Goal: Answer question/provide support: Answer question/provide support

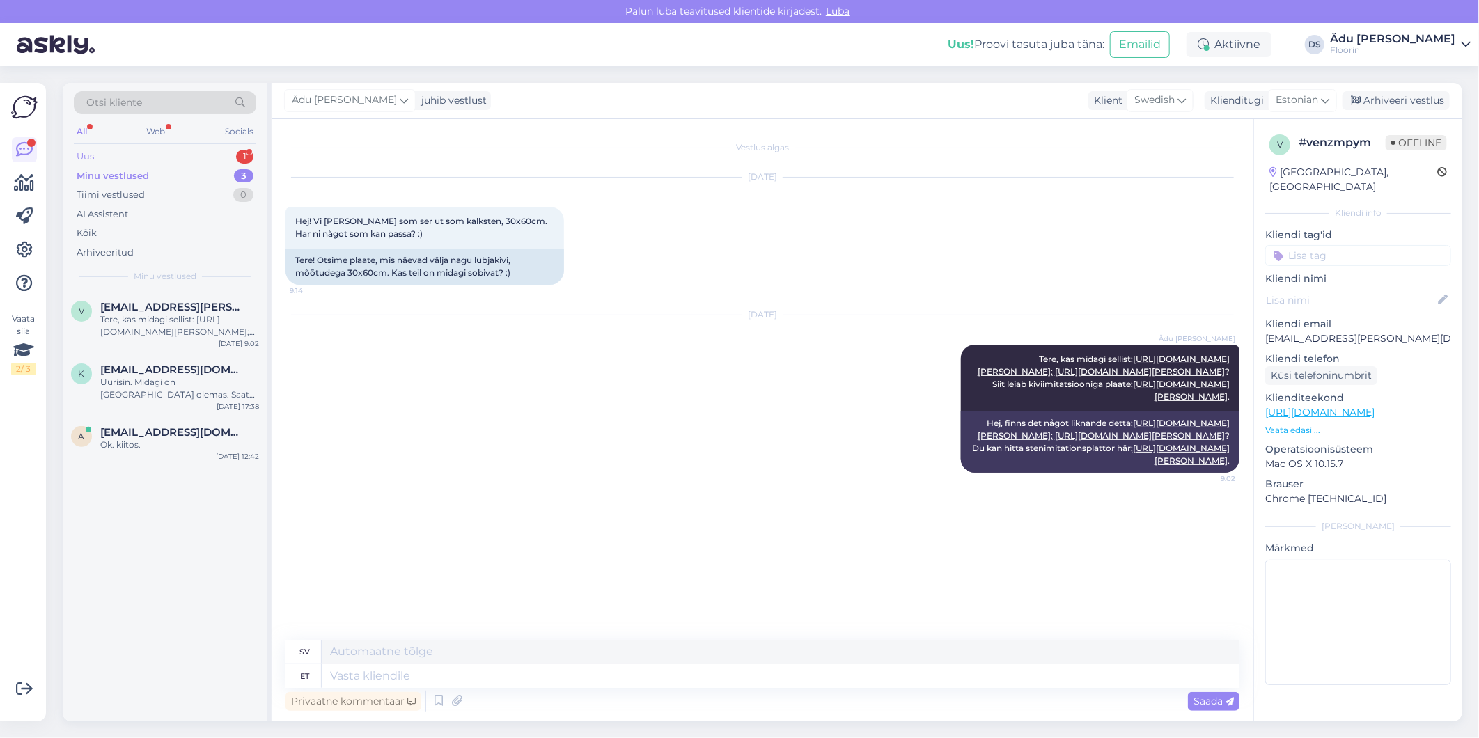
click at [186, 156] on div "Uus 1" at bounding box center [165, 156] width 182 height 19
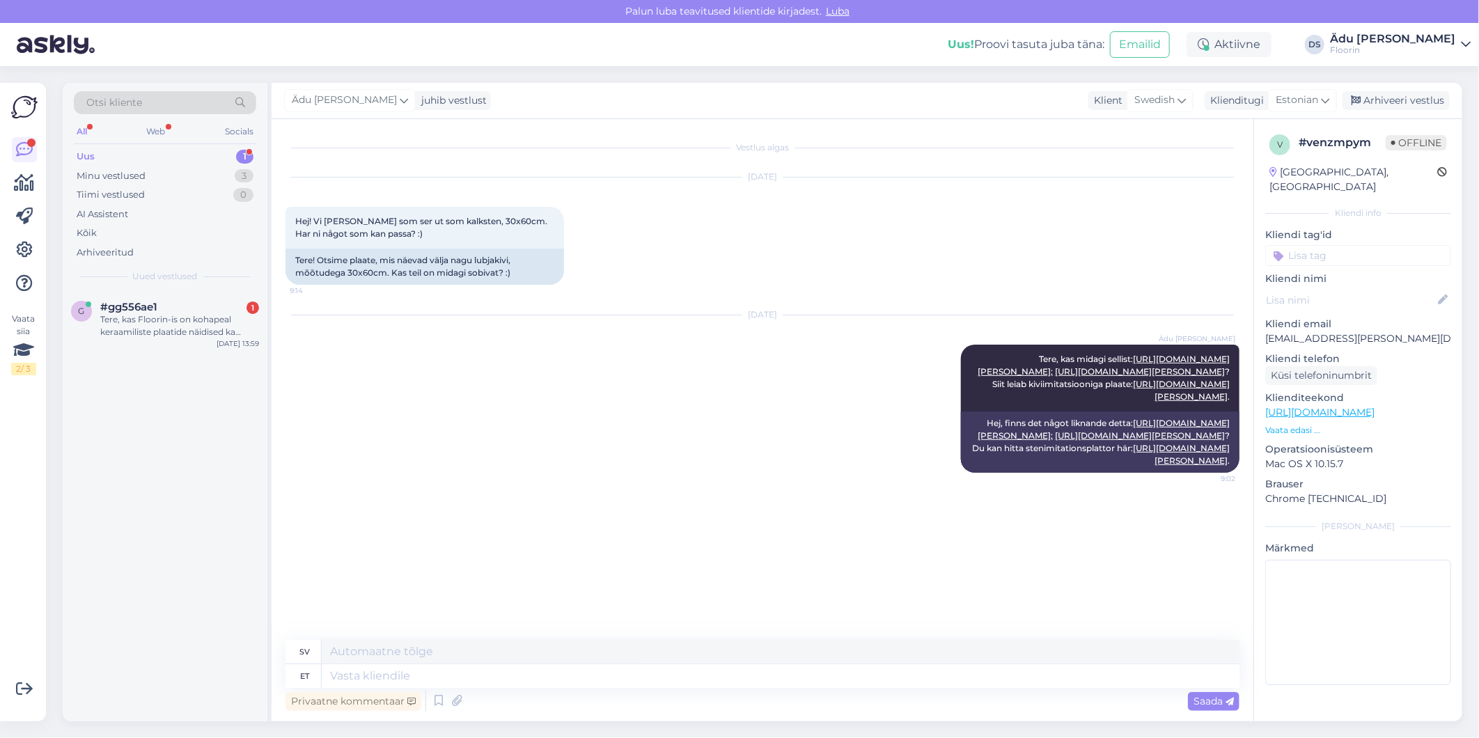
click at [188, 279] on span "Uued vestlused" at bounding box center [165, 276] width 65 height 13
click at [185, 311] on div "#gg556ae1 1" at bounding box center [179, 307] width 159 height 13
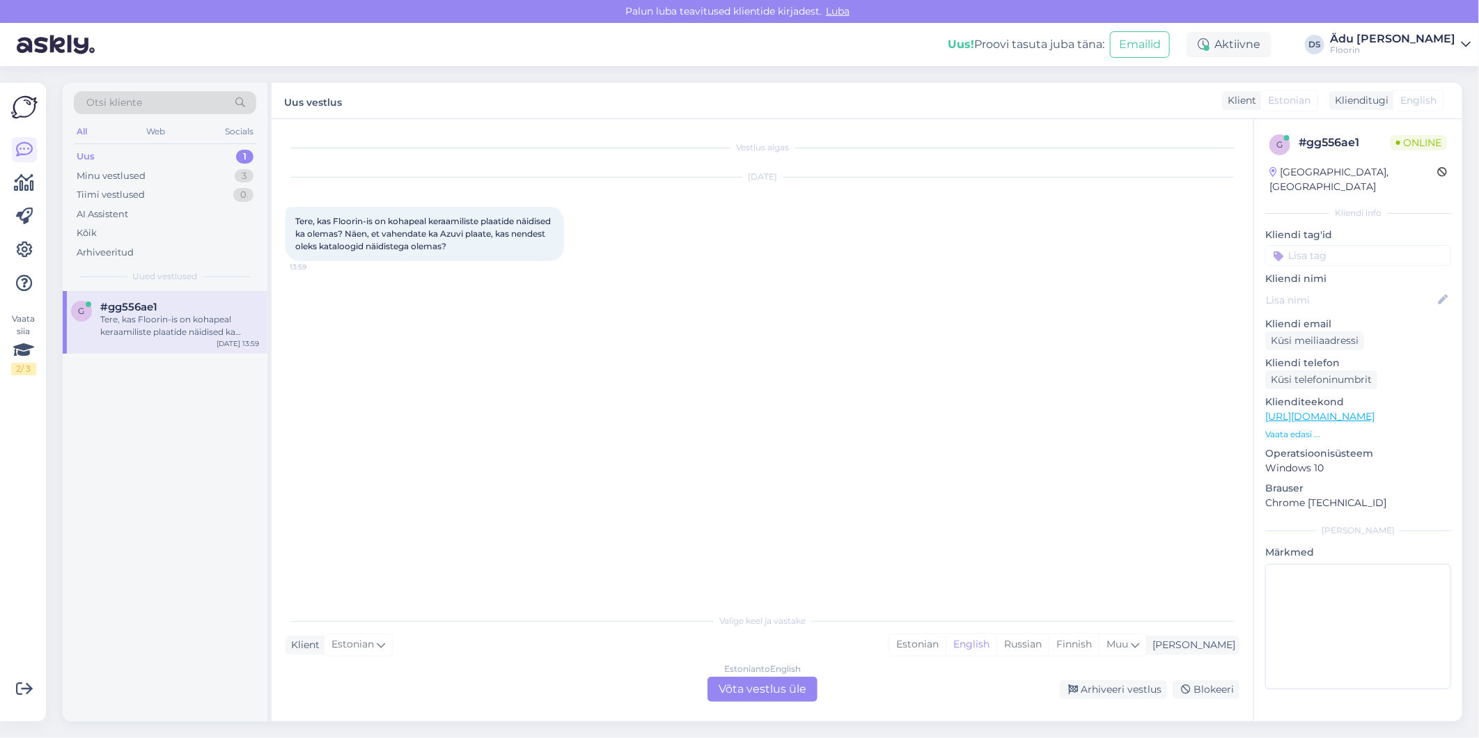
click at [758, 688] on div "Estonian to English Võta vestlus üle" at bounding box center [762, 689] width 110 height 25
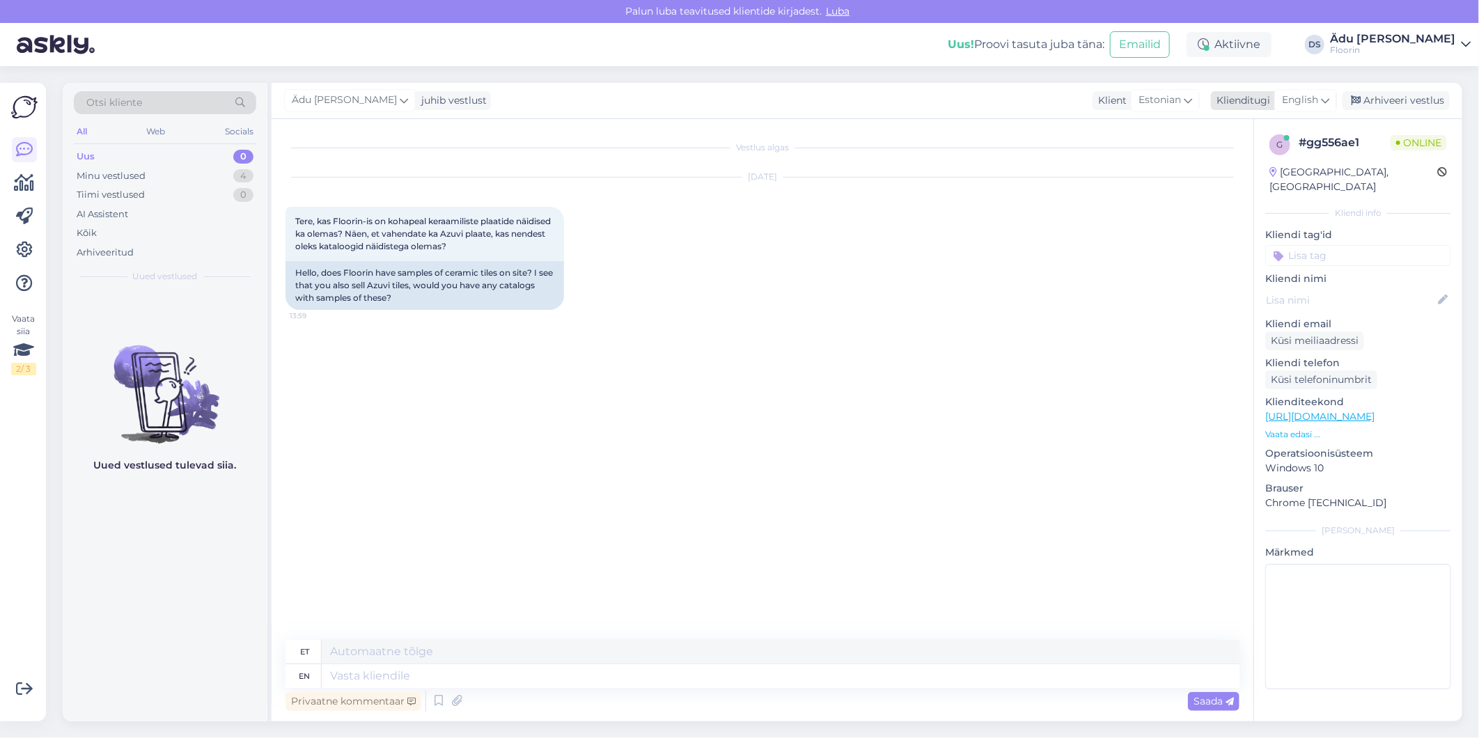
click at [1300, 95] on span "English" at bounding box center [1300, 100] width 36 height 15
type input "es"
click at [1258, 179] on link "Estonian" at bounding box center [1274, 184] width 153 height 22
click at [439, 664] on textarea at bounding box center [762, 673] width 954 height 29
click at [579, 674] on textarea "Tere, salongis ongi meil tootenäidiseid, kas siis suuri või väiksemaid või kata…" at bounding box center [762, 673] width 954 height 29
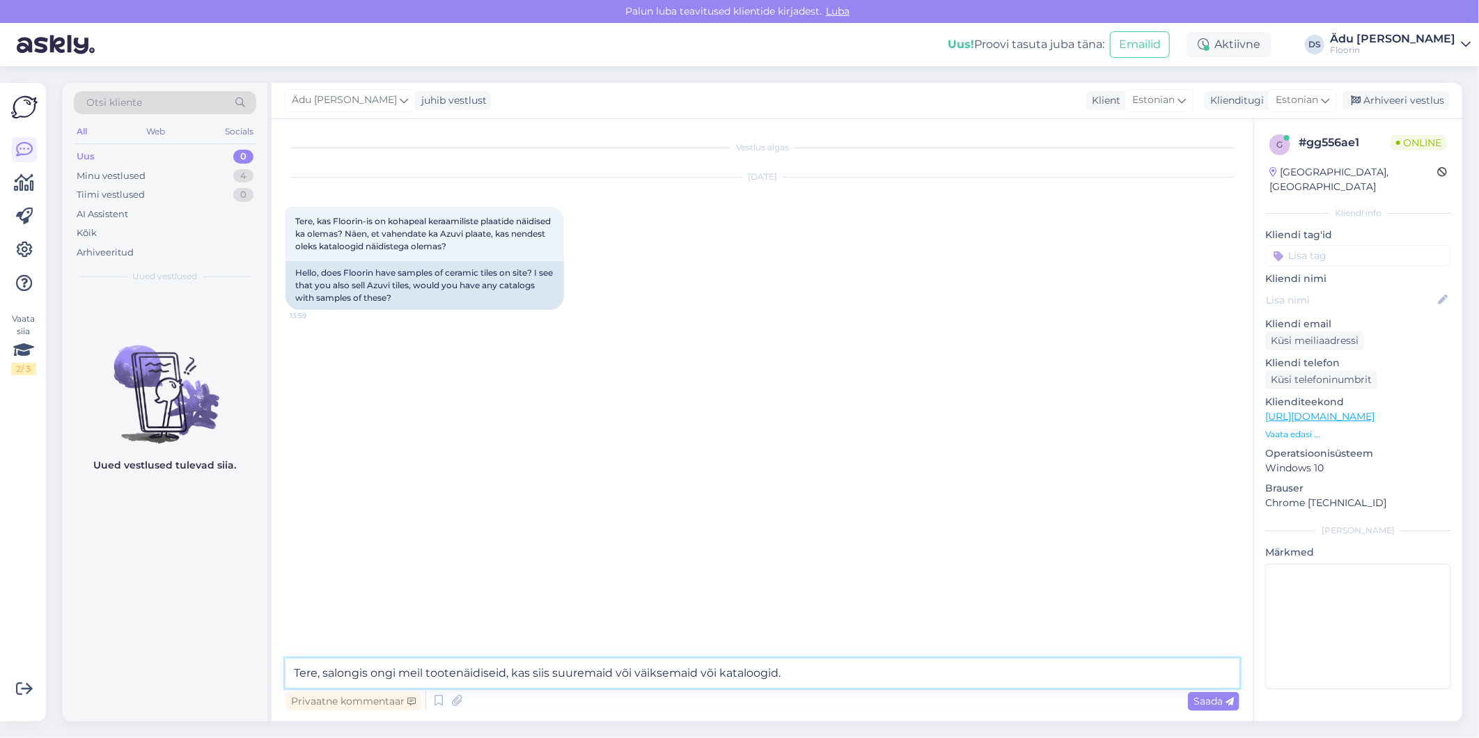
click at [717, 675] on textarea "Tere, salongis ongi meil tootenäidiseid, kas siis suuremaid või väiksemaid või …" at bounding box center [762, 673] width 954 height 29
click at [824, 671] on textarea "Tere, salongis ongi meil tootenäidiseid, kas siis suuremaid või väiksemaid või …" at bounding box center [762, 673] width 954 height 29
click at [506, 673] on textarea "Tere, salongis ongi meil tootenäidiseid, kas siis suuremaid või väiksemaid või …" at bounding box center [762, 673] width 954 height 29
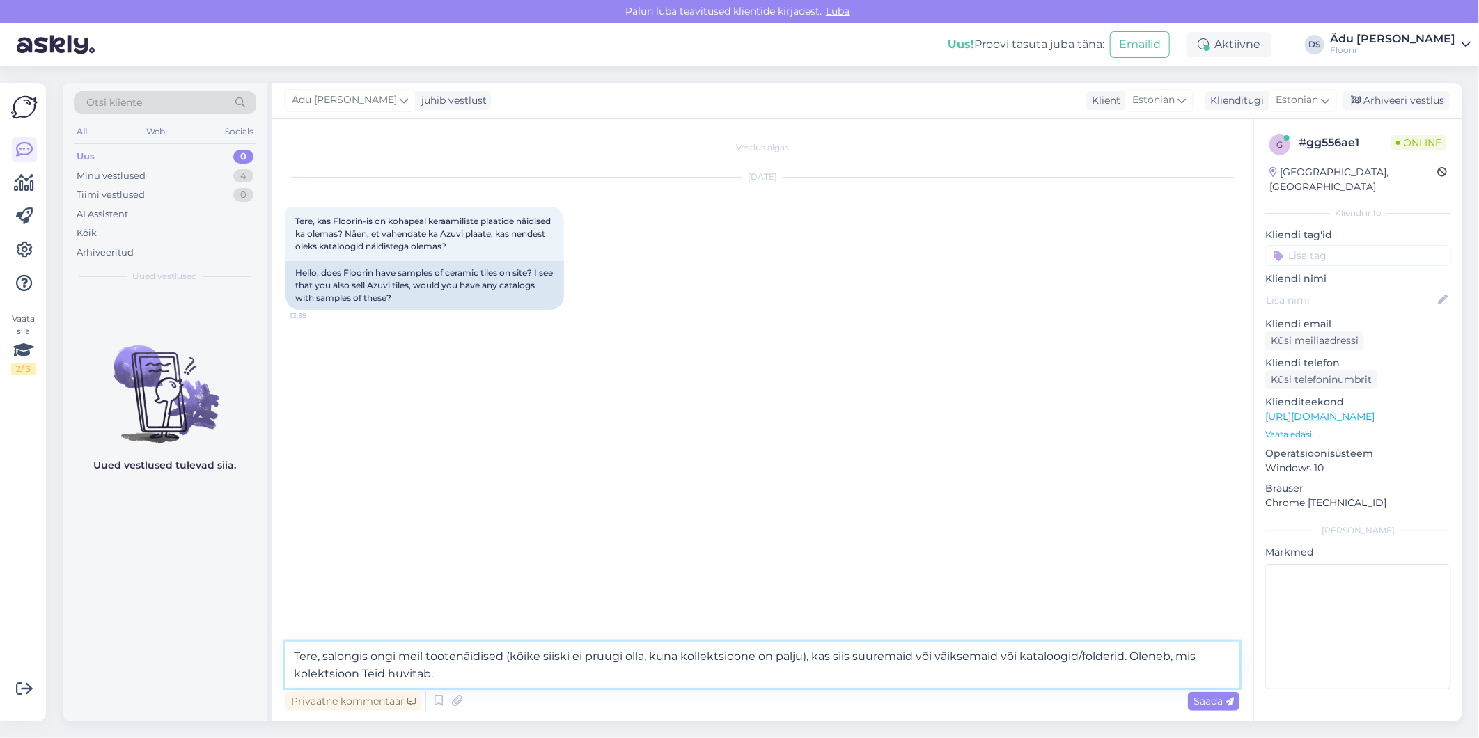
click at [481, 676] on textarea "Tere, salongis ongi meil tootenäidised (kõike siiski ei pruugi olla, kuna kolle…" at bounding box center [762, 665] width 954 height 46
click at [309, 671] on textarea "Tere, salongis ongi meil tootenäidised (kõike siiski ei pruugi olla, kuna kolle…" at bounding box center [762, 665] width 954 height 46
click at [548, 672] on textarea "Tere, salongis ongi meil tootenäidised (kõike siiski ei pruugi olla, kuna kolle…" at bounding box center [762, 665] width 954 height 46
click at [561, 680] on textarea "Tere, salongis ongi meil tootenäidised (kõike siiski ei pruugi olla, kuna kolle…" at bounding box center [762, 665] width 954 height 46
drag, startPoint x: 837, startPoint y: 685, endPoint x: 818, endPoint y: 648, distance: 42.0
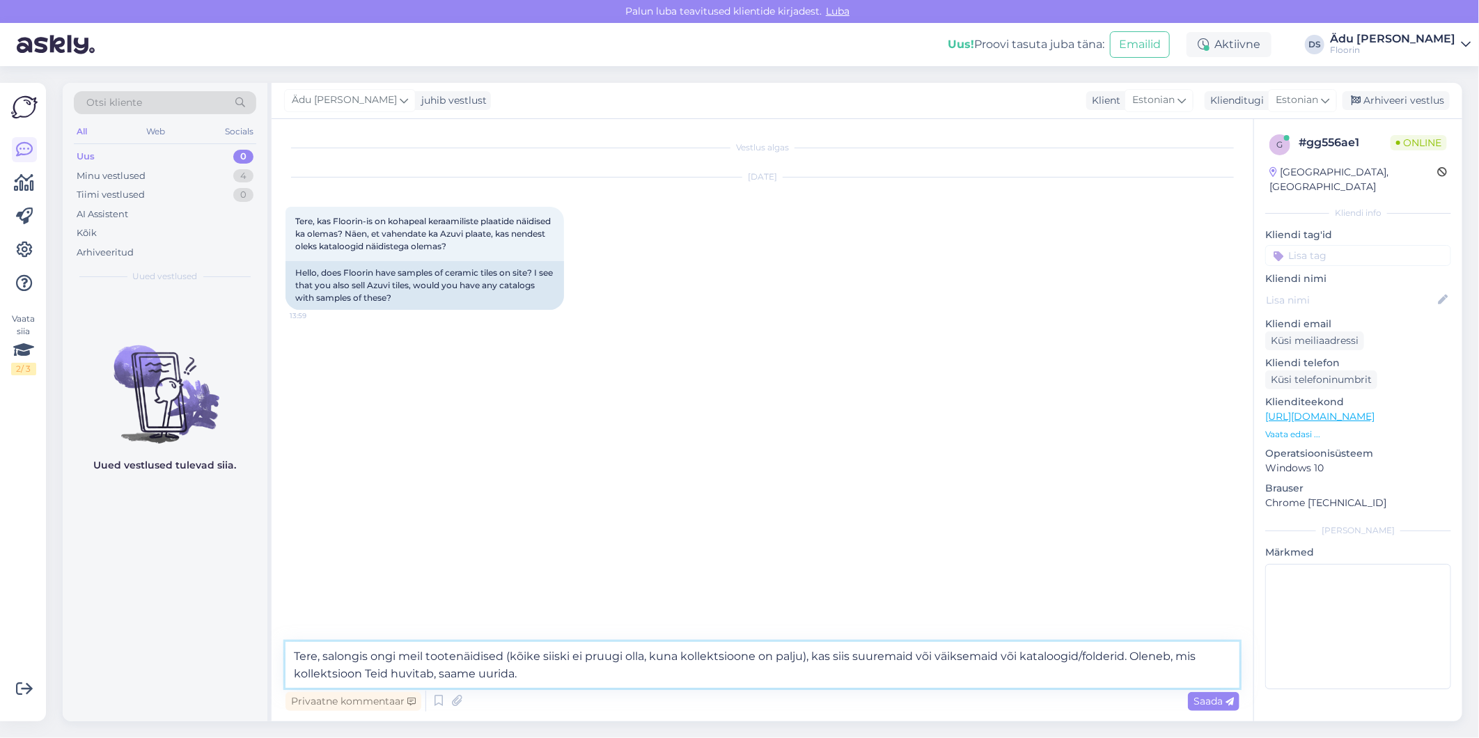
click at [818, 648] on textarea "Tere, salongis ongi meil tootenäidised (kõike siiski ei pruugi olla, kuna kolle…" at bounding box center [762, 665] width 954 height 46
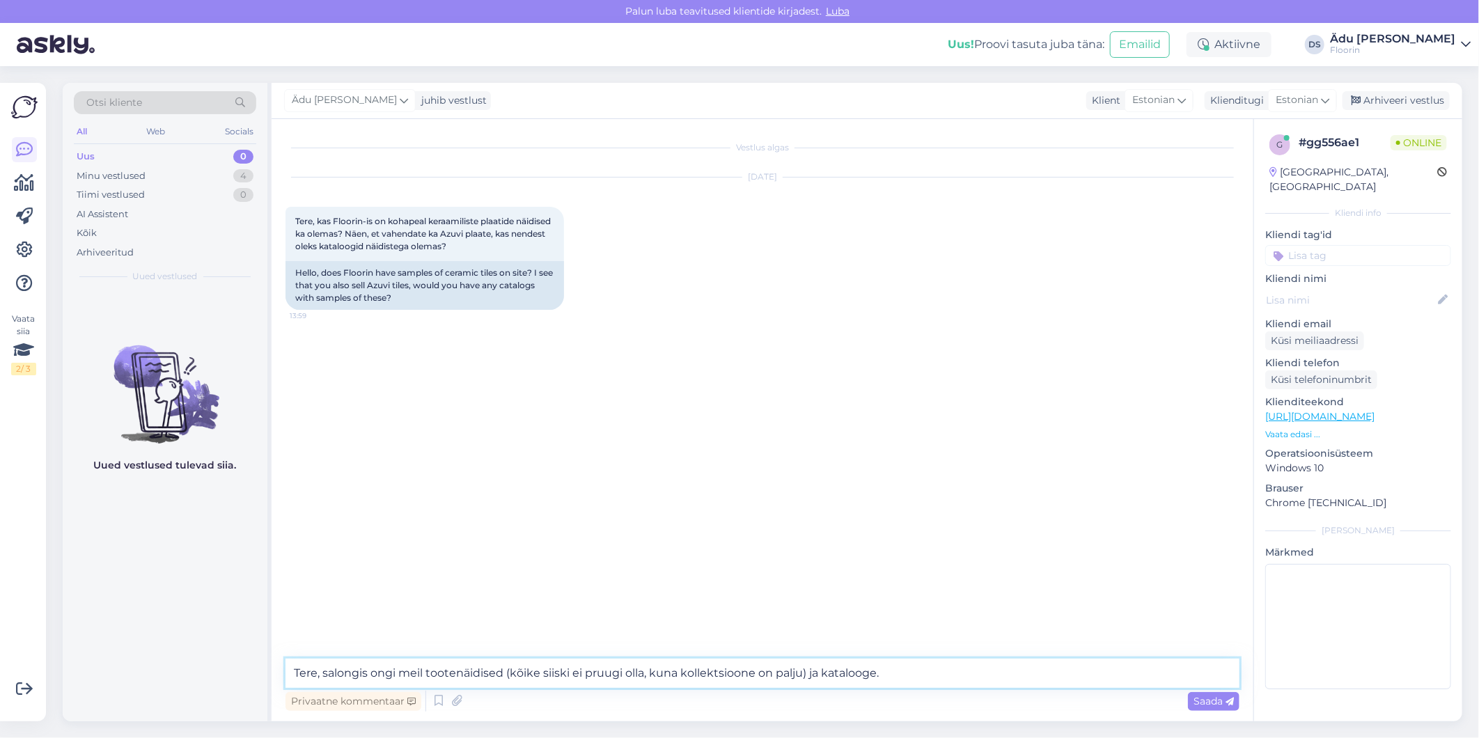
drag, startPoint x: 806, startPoint y: 672, endPoint x: 505, endPoint y: 662, distance: 301.7
click at [505, 662] on textarea "Tere, salongis ongi meil tootenäidised (kõike siiski ei pruugi olla, kuna kolle…" at bounding box center [762, 673] width 954 height 29
click at [613, 684] on textarea "Tere, salongis ongi meil tootenäidised ja katalooge." at bounding box center [762, 673] width 954 height 29
paste textarea "(kõike siiski ei pruugi olla, kuna kollektsioone on palju)"
click at [581, 675] on textarea "Tere, salongis ongi meil tootenäidised ja katalooge (kõike siiski ei pruugi oll…" at bounding box center [762, 673] width 954 height 29
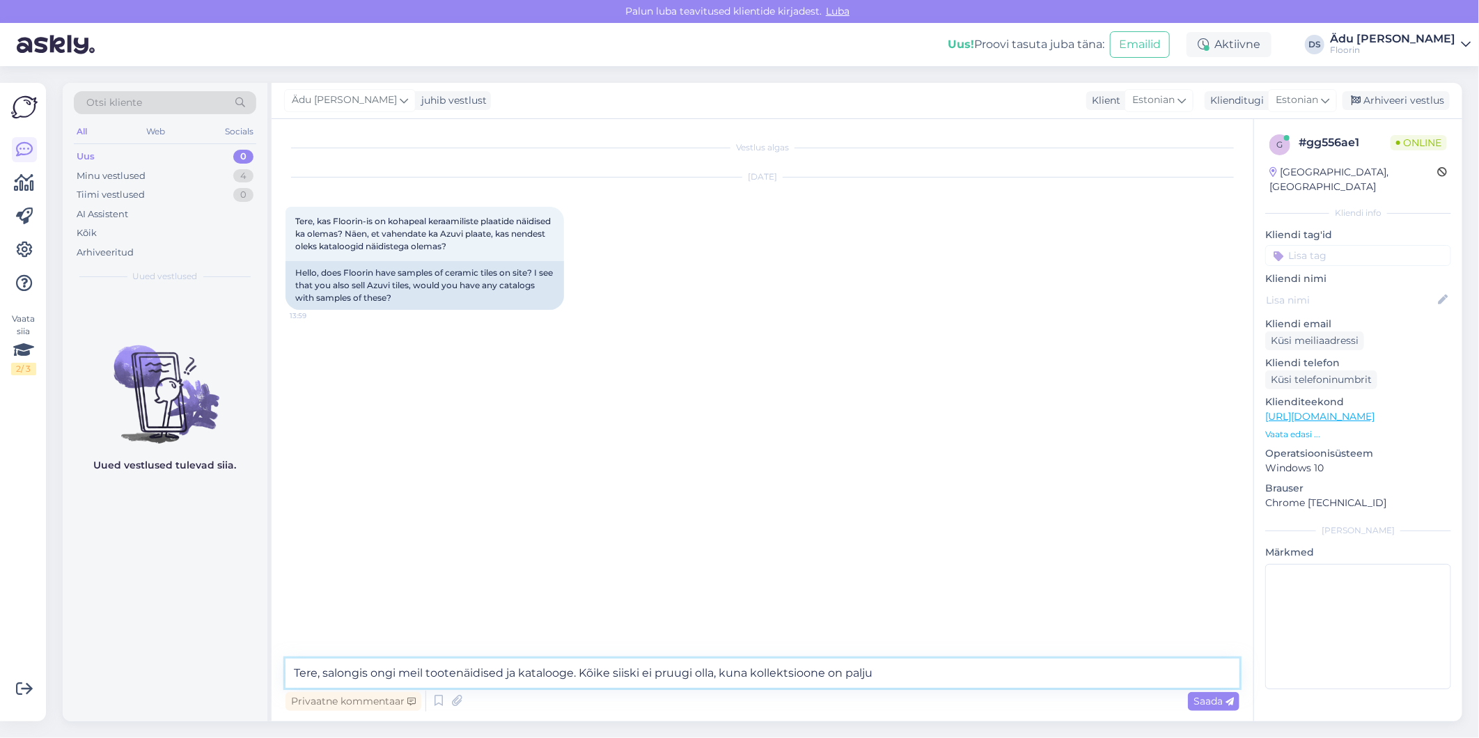
click at [918, 677] on textarea "Tere, salongis ongi meil tootenäidised ja katalooge. Kõike siiski ei pruugi oll…" at bounding box center [762, 673] width 954 height 29
click at [572, 672] on textarea "Tere, salongis ongi meil tootenäidised ja katalooge. Kõike siiski ei pruugi oll…" at bounding box center [762, 673] width 954 height 29
drag, startPoint x: 1189, startPoint y: 673, endPoint x: 1137, endPoint y: 671, distance: 52.3
click at [1137, 671] on textarea "Tere, salongis ongi meil tootenäidised ja kataloogid. Kõike siiski ei pruugi ol…" at bounding box center [762, 673] width 954 height 29
type textarea "Tere, salongis ongi meil tootenäidised ja kataloogid. Kõike siiski ei pruugi ol…"
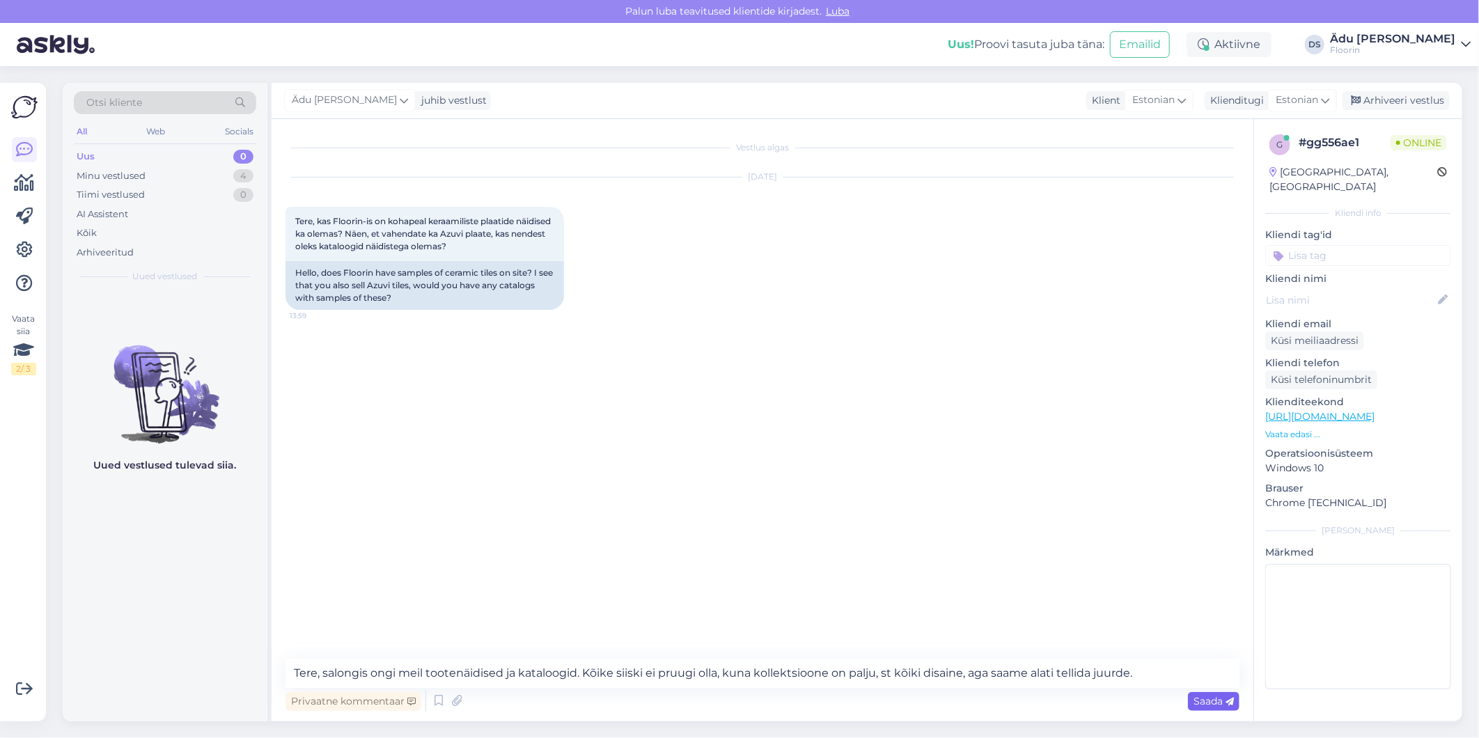
click at [1219, 702] on span "Saada" at bounding box center [1213, 701] width 40 height 13
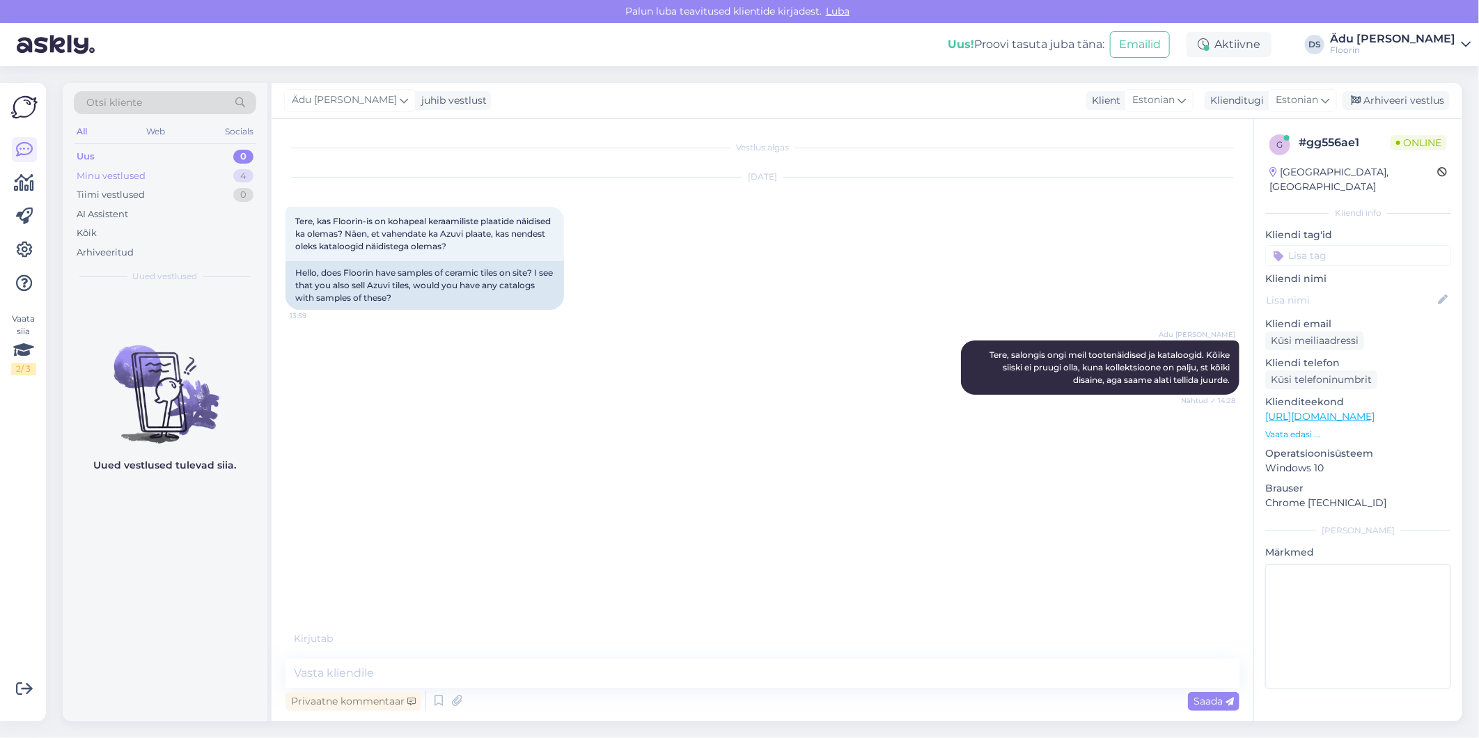
click at [149, 171] on div "Minu vestlused 4" at bounding box center [165, 175] width 182 height 19
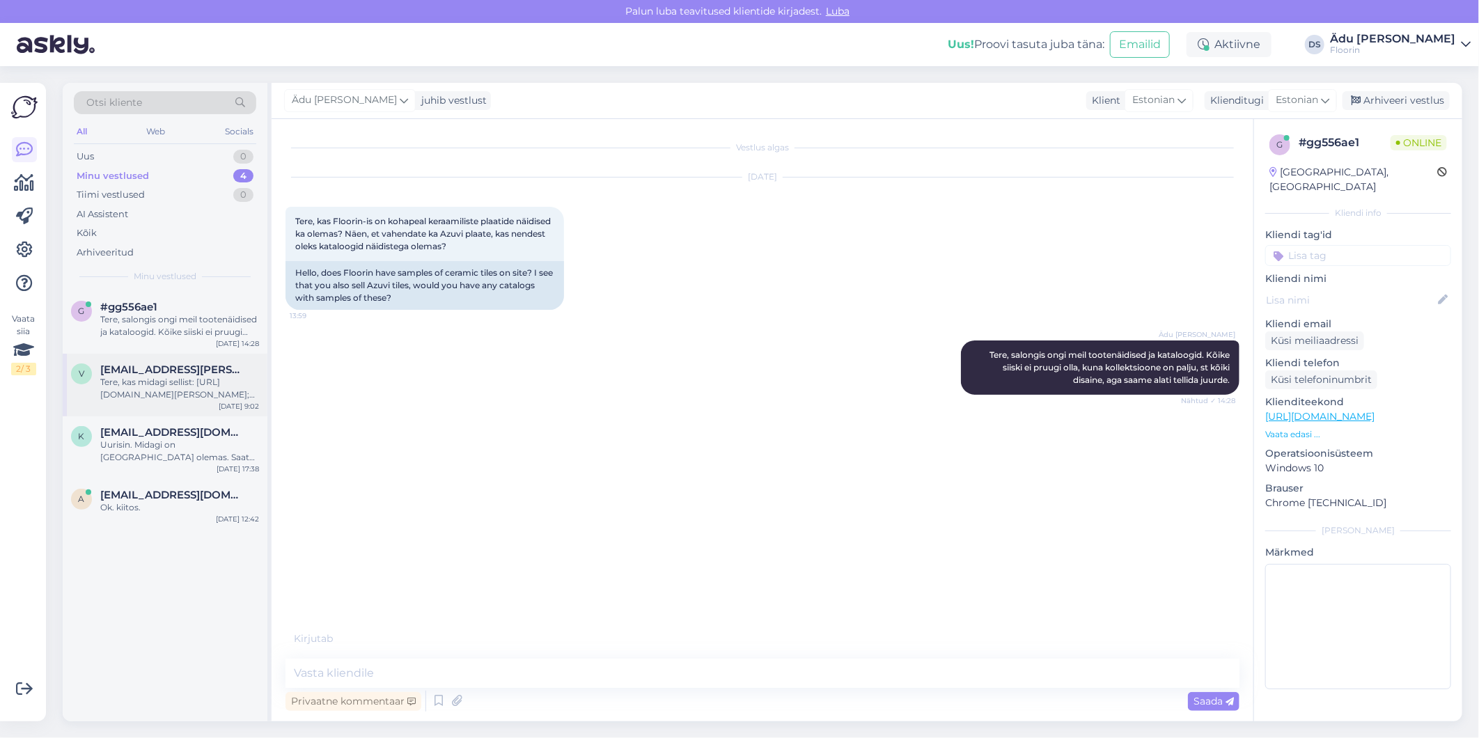
click at [168, 377] on div "Tere, kas midagi sellist: [URL][DOMAIN_NAME][PERSON_NAME]; [URL][DOMAIN_NAME][P…" at bounding box center [179, 388] width 159 height 25
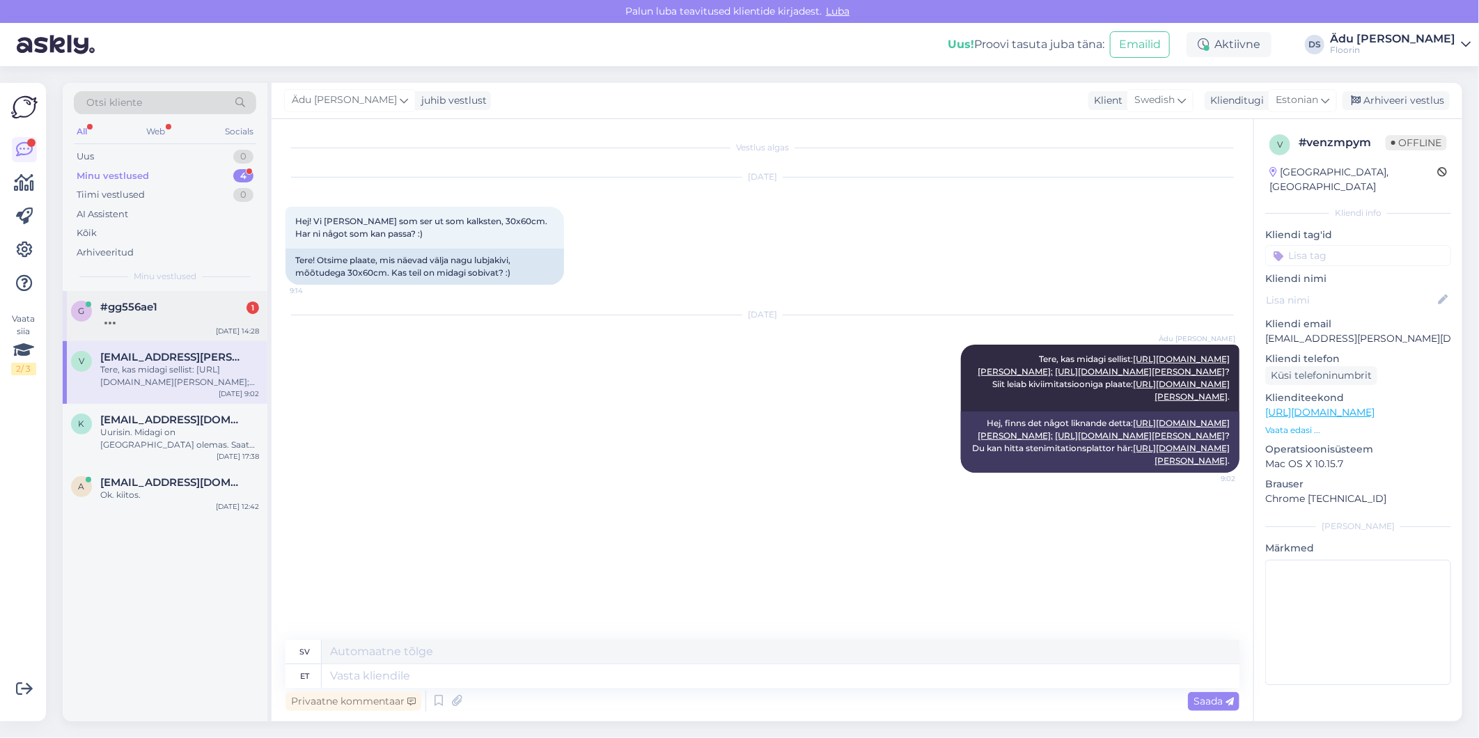
click at [133, 315] on div at bounding box center [179, 319] width 159 height 13
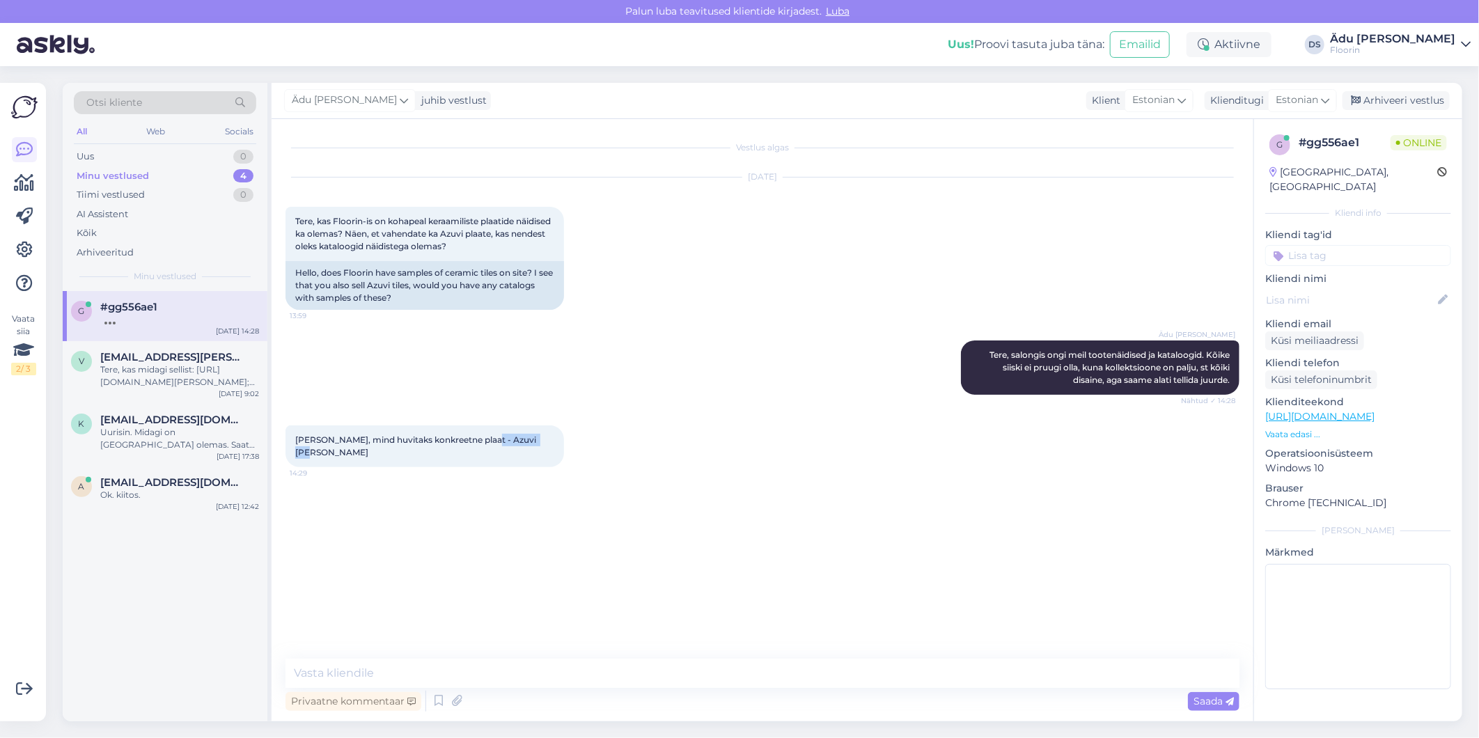
drag, startPoint x: 547, startPoint y: 439, endPoint x: 486, endPoint y: 437, distance: 61.3
click at [486, 437] on div "[PERSON_NAME], mind huvitaks konkreetne plaat - Azuvi [PERSON_NAME] 14:29" at bounding box center [424, 446] width 279 height 42
copy span "[PERSON_NAME]"
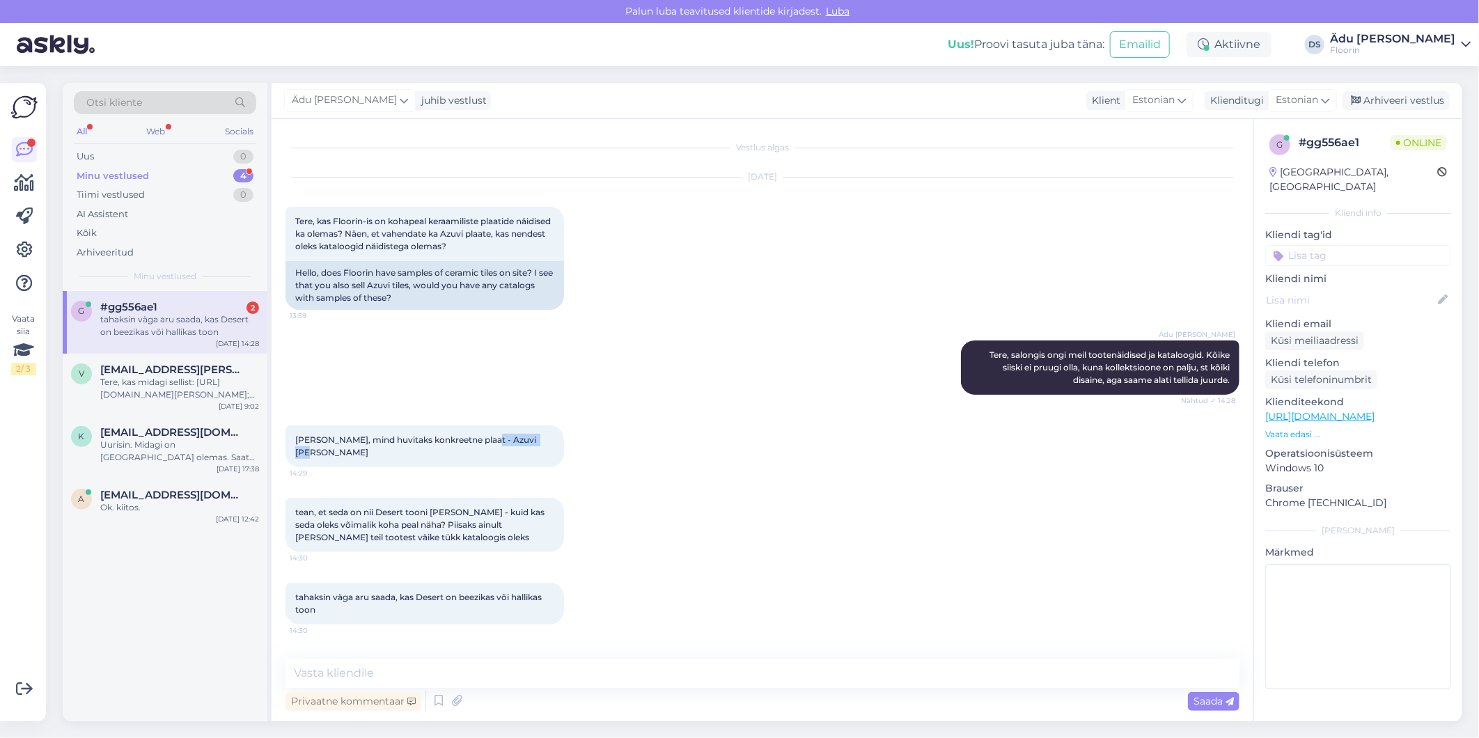
click at [777, 439] on div "[PERSON_NAME], mind huvitaks konkreetne plaat - Azuvi [PERSON_NAME] 14:29" at bounding box center [762, 446] width 954 height 72
click at [104, 376] on div "Tere, kas midagi sellist: [URL][DOMAIN_NAME][PERSON_NAME]; [URL][DOMAIN_NAME][P…" at bounding box center [179, 388] width 159 height 25
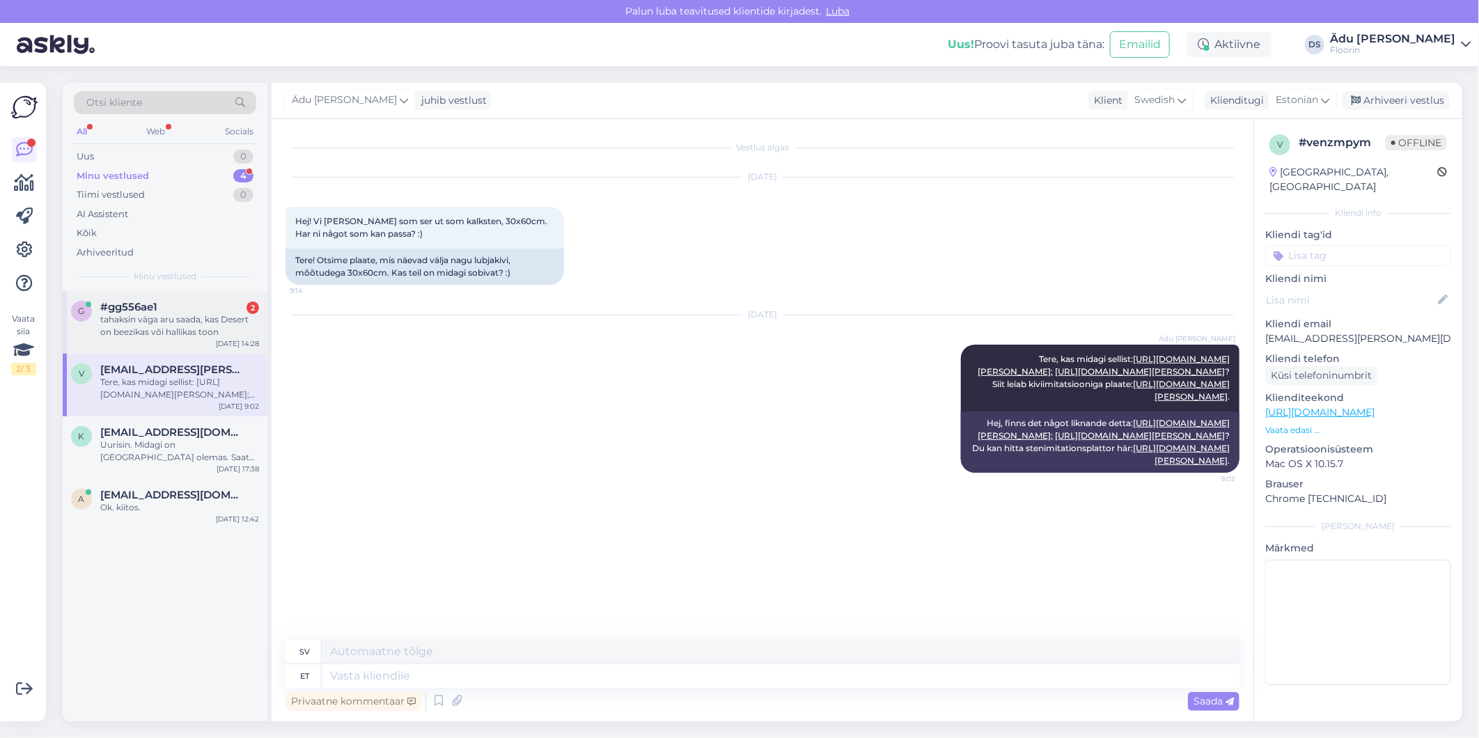
click at [138, 332] on div "tahaksin väga aru saada, kas Desert on beezikas või hallikas toon" at bounding box center [179, 325] width 159 height 25
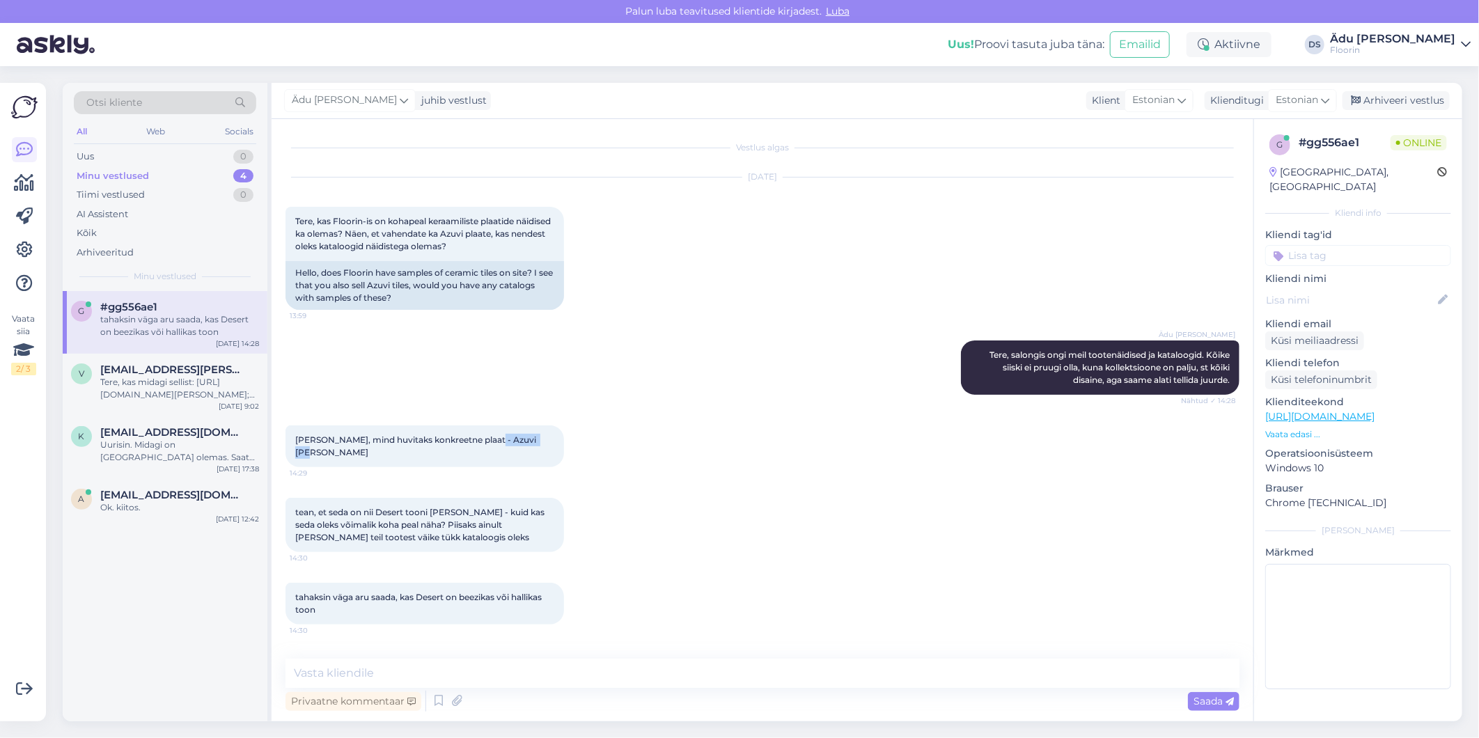
drag, startPoint x: 544, startPoint y: 437, endPoint x: 489, endPoint y: 437, distance: 55.0
click at [489, 437] on div "[PERSON_NAME], mind huvitaks konkreetne plaat - Azuvi [PERSON_NAME] 14:29" at bounding box center [424, 446] width 279 height 42
drag, startPoint x: 489, startPoint y: 437, endPoint x: 602, endPoint y: 472, distance: 117.6
click at [602, 483] on div "tean, et seda on nii Desert tooni [PERSON_NAME] - kuid kas seda oleks võimalik …" at bounding box center [762, 525] width 954 height 85
click at [440, 677] on textarea at bounding box center [762, 673] width 954 height 29
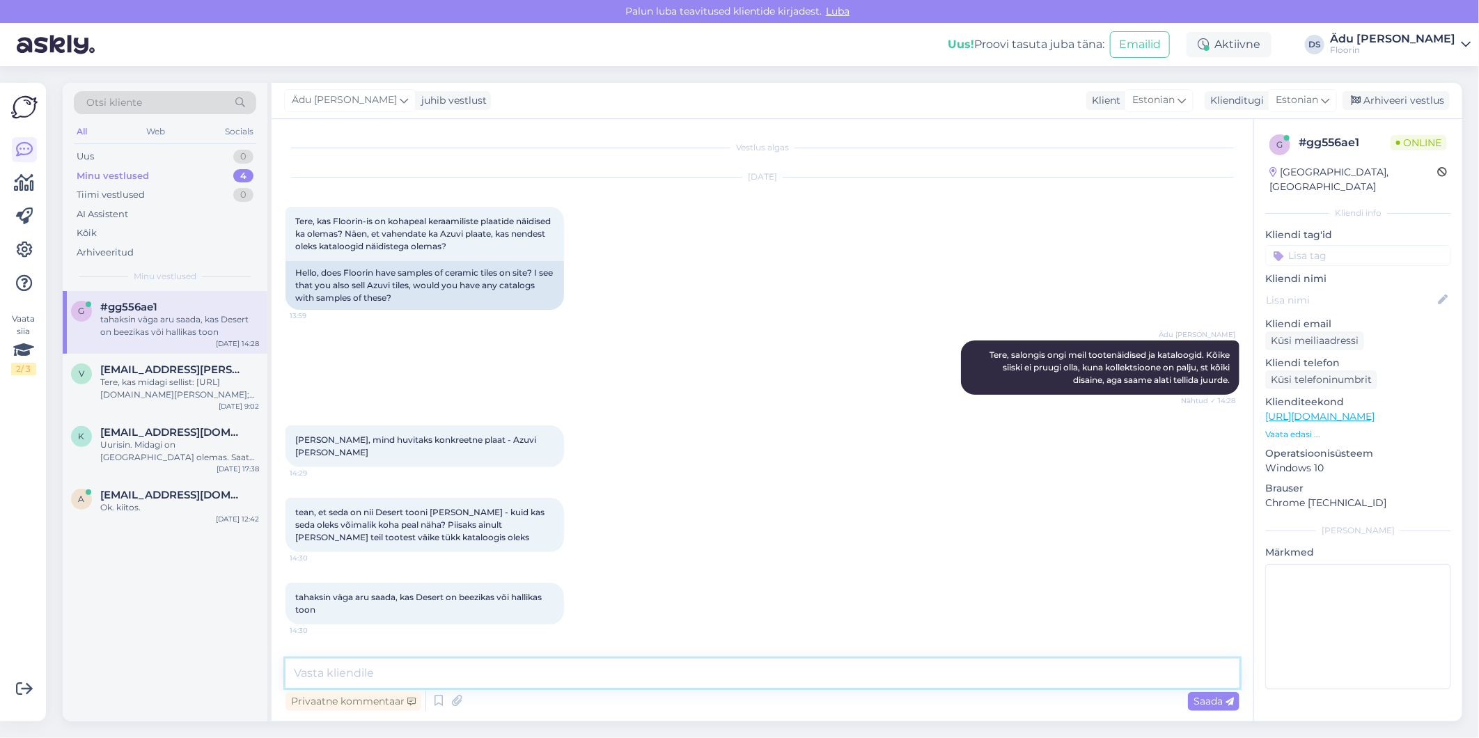
type textarea "T"
type textarea "See on uus kollektsioon [PERSON_NAME] näidiseid hetkel salongis pole. Uurime, m…"
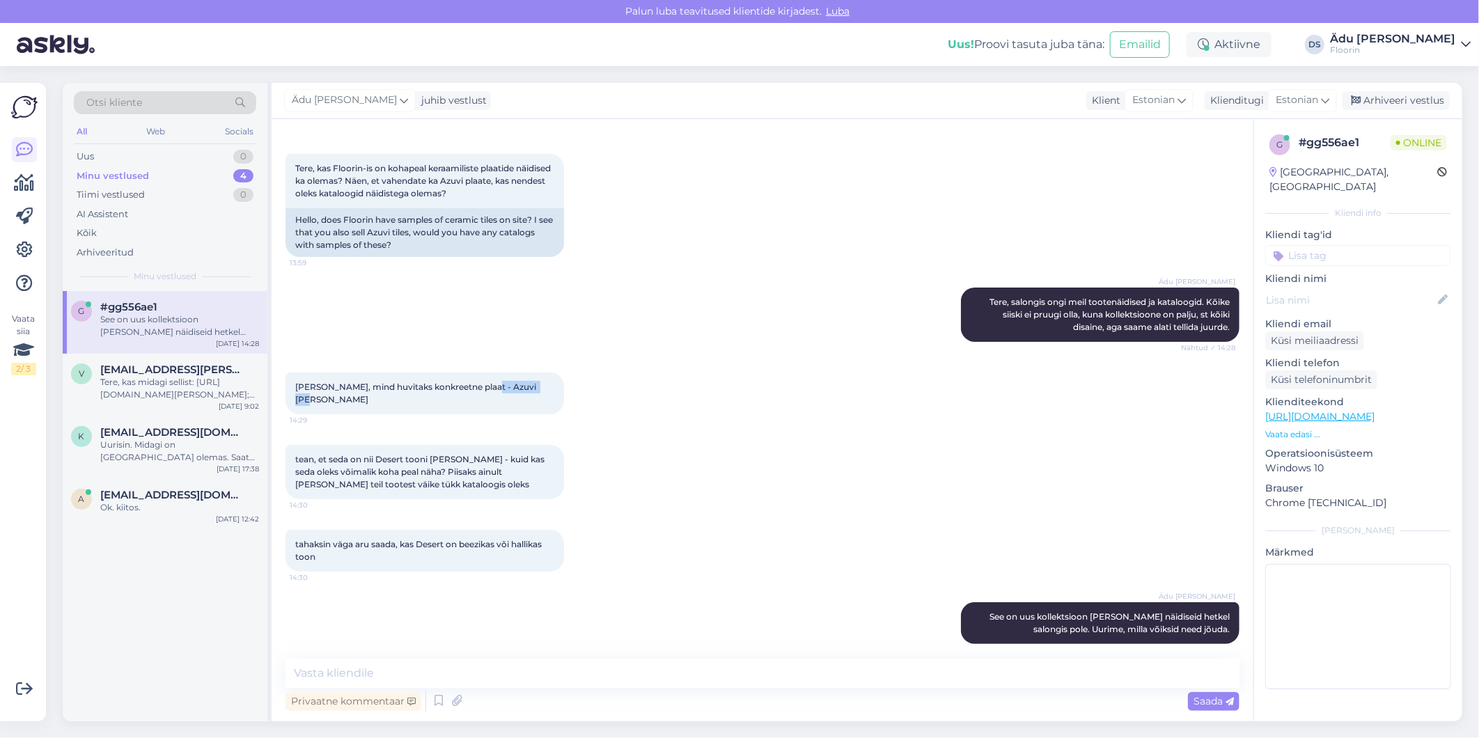
drag, startPoint x: 486, startPoint y: 381, endPoint x: 542, endPoint y: 386, distance: 55.9
click at [538, 386] on span "[PERSON_NAME], mind huvitaks konkreetne plaat - Azuvi [PERSON_NAME]" at bounding box center [416, 393] width 243 height 23
copy span "[PERSON_NAME]"
click at [820, 524] on div "tahaksin väga aru saada, kas Desert on beezikas või hallikas toon 14:30" at bounding box center [762, 551] width 954 height 72
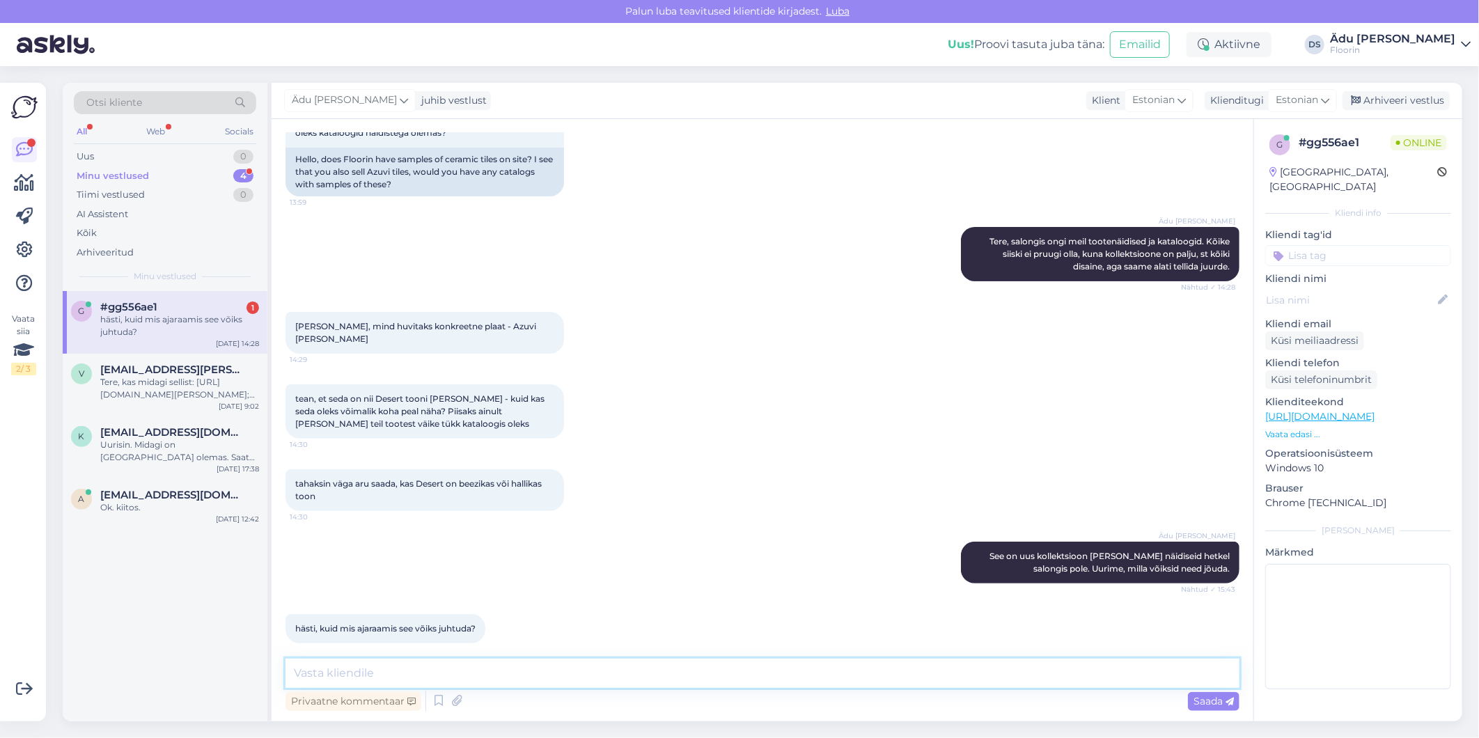
click at [469, 670] on textarea at bounding box center [762, 673] width 954 height 29
click at [765, 675] on textarea "Ei oska öelda, kui tehasel kataloogid/näidised valmis saatmiseks, siis tava" at bounding box center [762, 673] width 954 height 29
type textarea "Ei oska öelda, kui tehasel kataloogid/näidised valmis saatmiseks, siis tavalise…"
click at [1221, 698] on span "Saada" at bounding box center [1213, 701] width 40 height 13
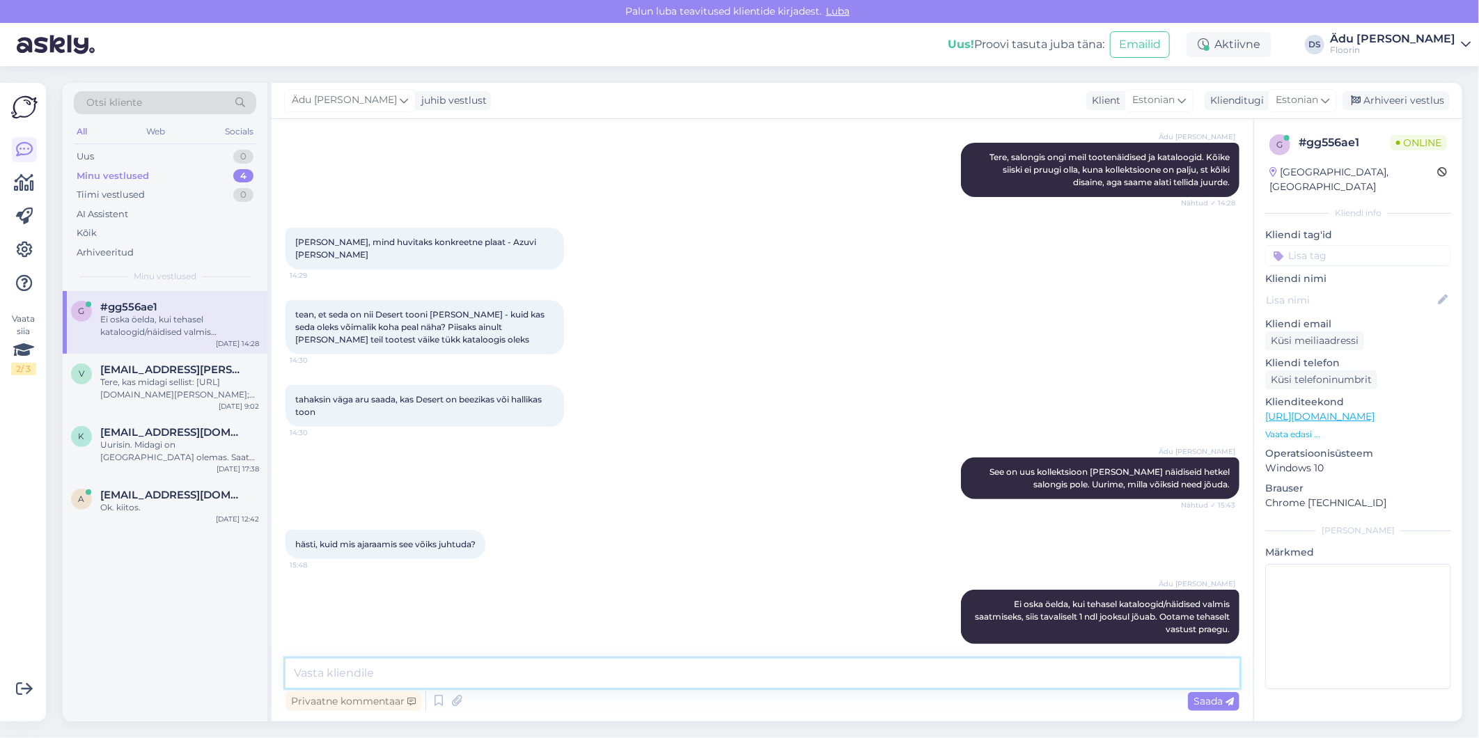
click at [664, 680] on textarea at bounding box center [762, 673] width 954 height 29
click at [157, 379] on div "Tere, kas midagi sellist: [URL][DOMAIN_NAME][PERSON_NAME]; [URL][DOMAIN_NAME][P…" at bounding box center [179, 388] width 159 height 25
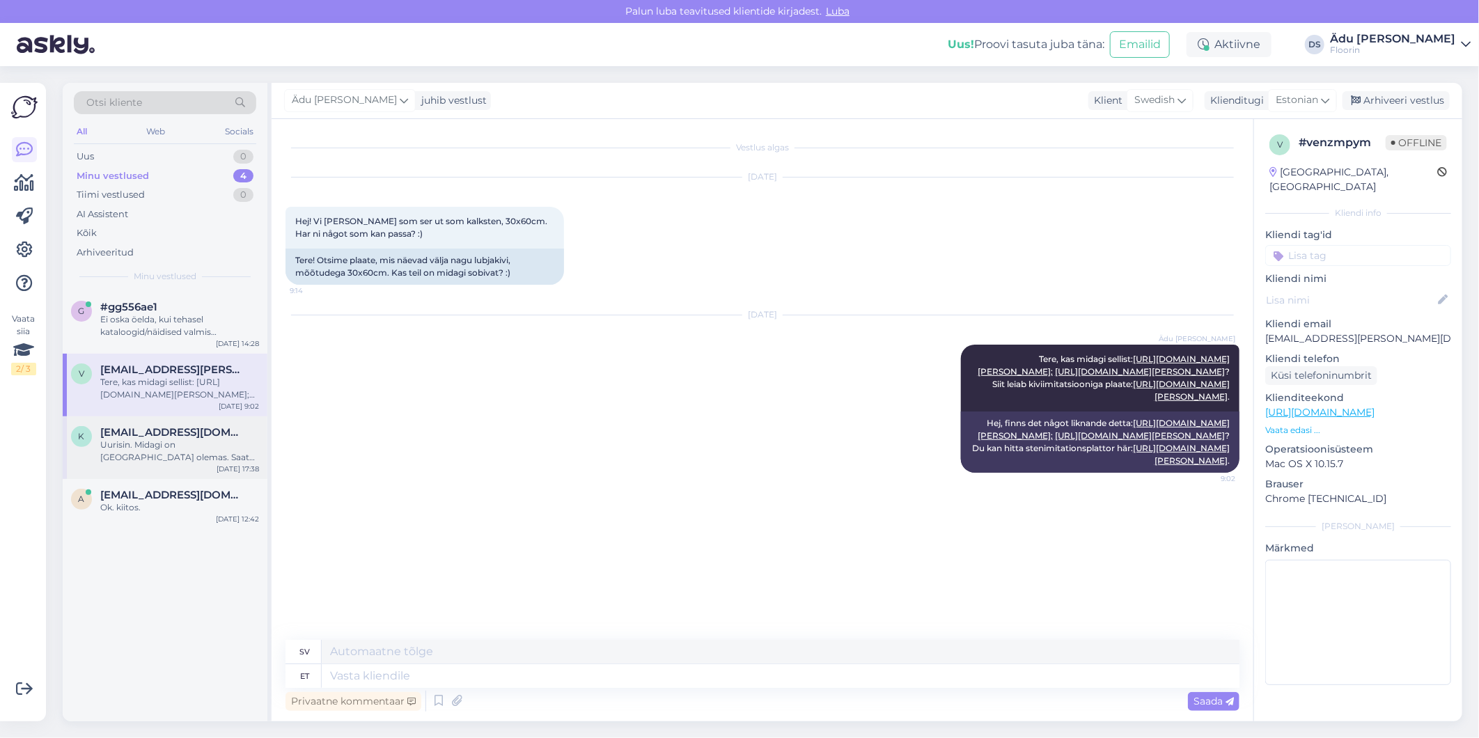
click at [156, 435] on span "[EMAIL_ADDRESS][DOMAIN_NAME]" at bounding box center [172, 432] width 145 height 13
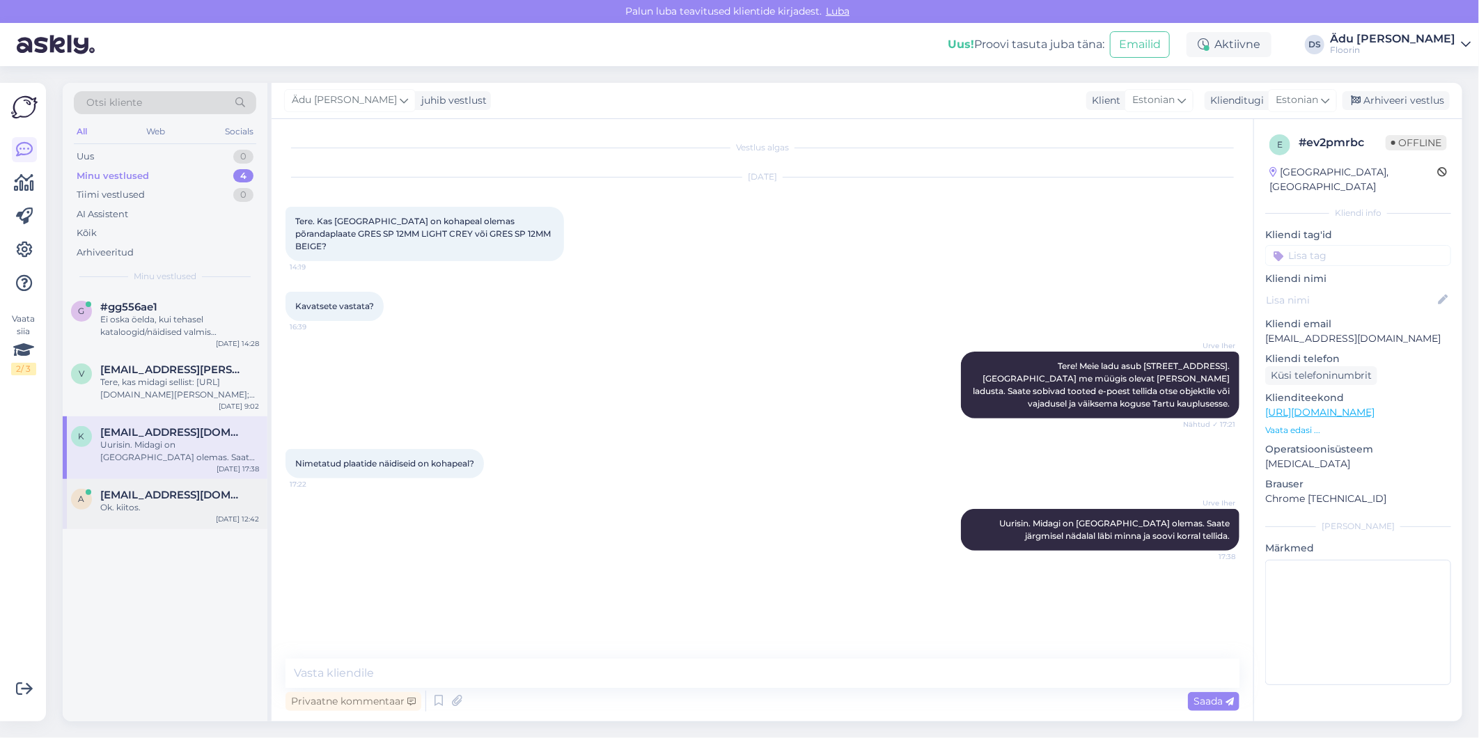
click at [154, 492] on span "[EMAIL_ADDRESS][DOMAIN_NAME]" at bounding box center [172, 495] width 145 height 13
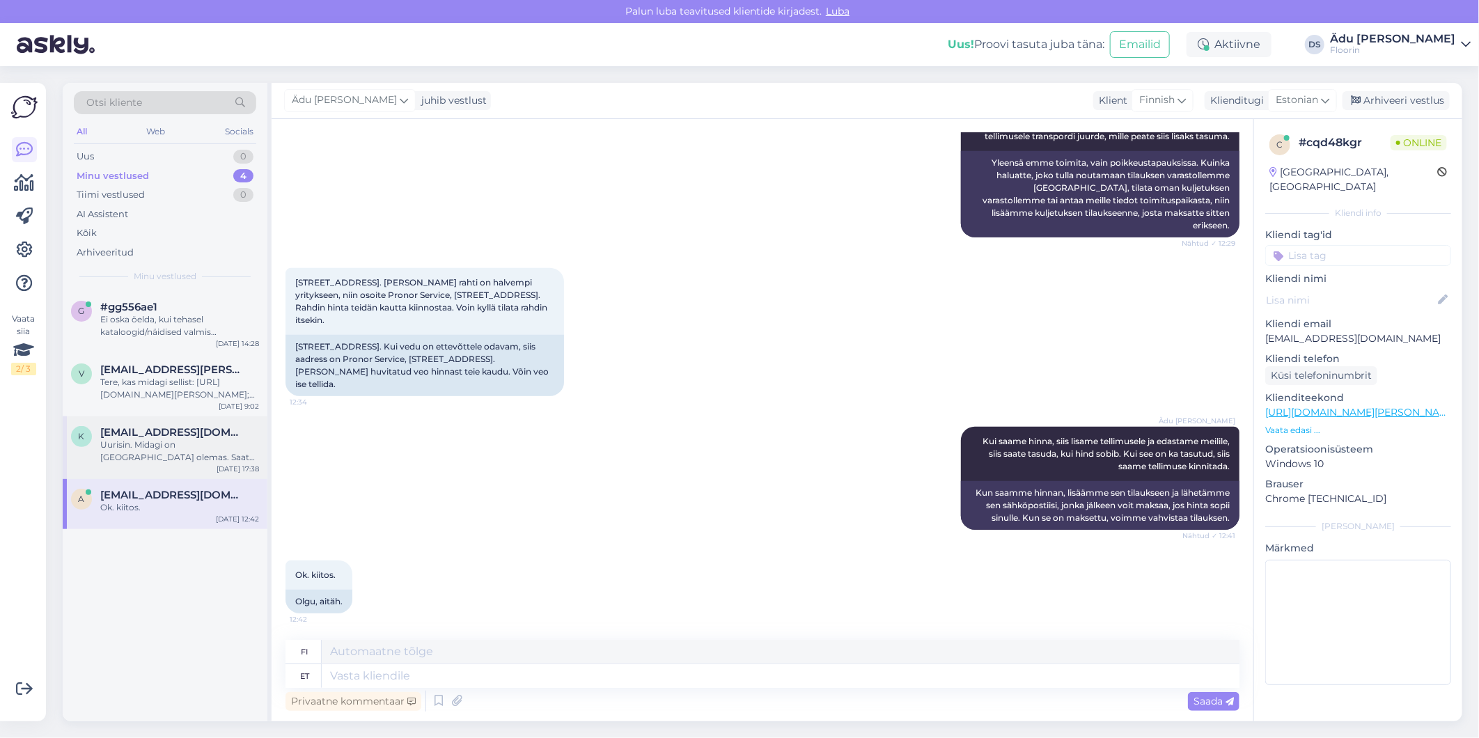
click at [155, 453] on div "Uurisin. Midagi on [GEOGRAPHIC_DATA] olemas. Saate järgmisel nädalal läbi minna…" at bounding box center [179, 451] width 159 height 25
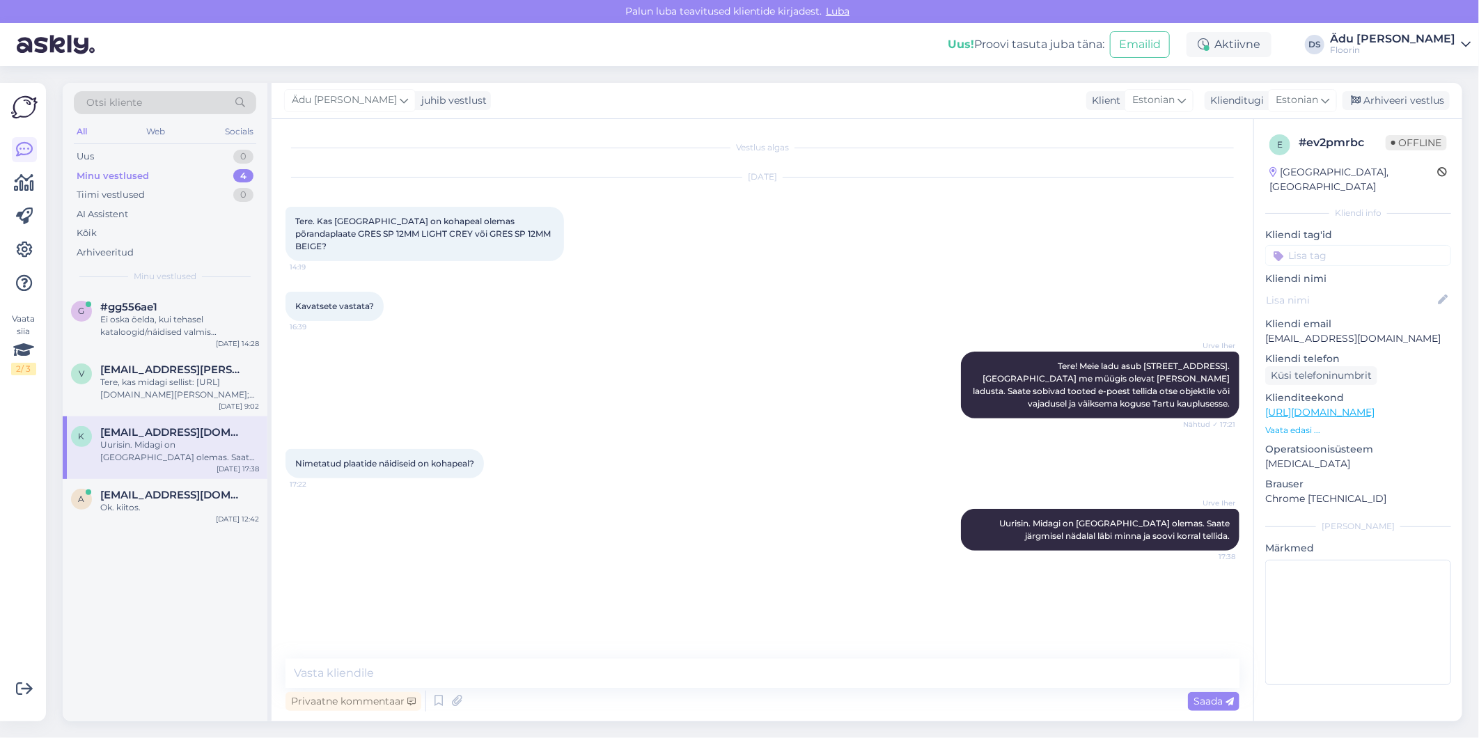
click at [155, 421] on div "k [EMAIL_ADDRESS][DOMAIN_NAME] Uurisin. Midagi on [GEOGRAPHIC_DATA] olemas. Saa…" at bounding box center [165, 447] width 205 height 63
click at [119, 230] on div "Kõik" at bounding box center [165, 233] width 182 height 19
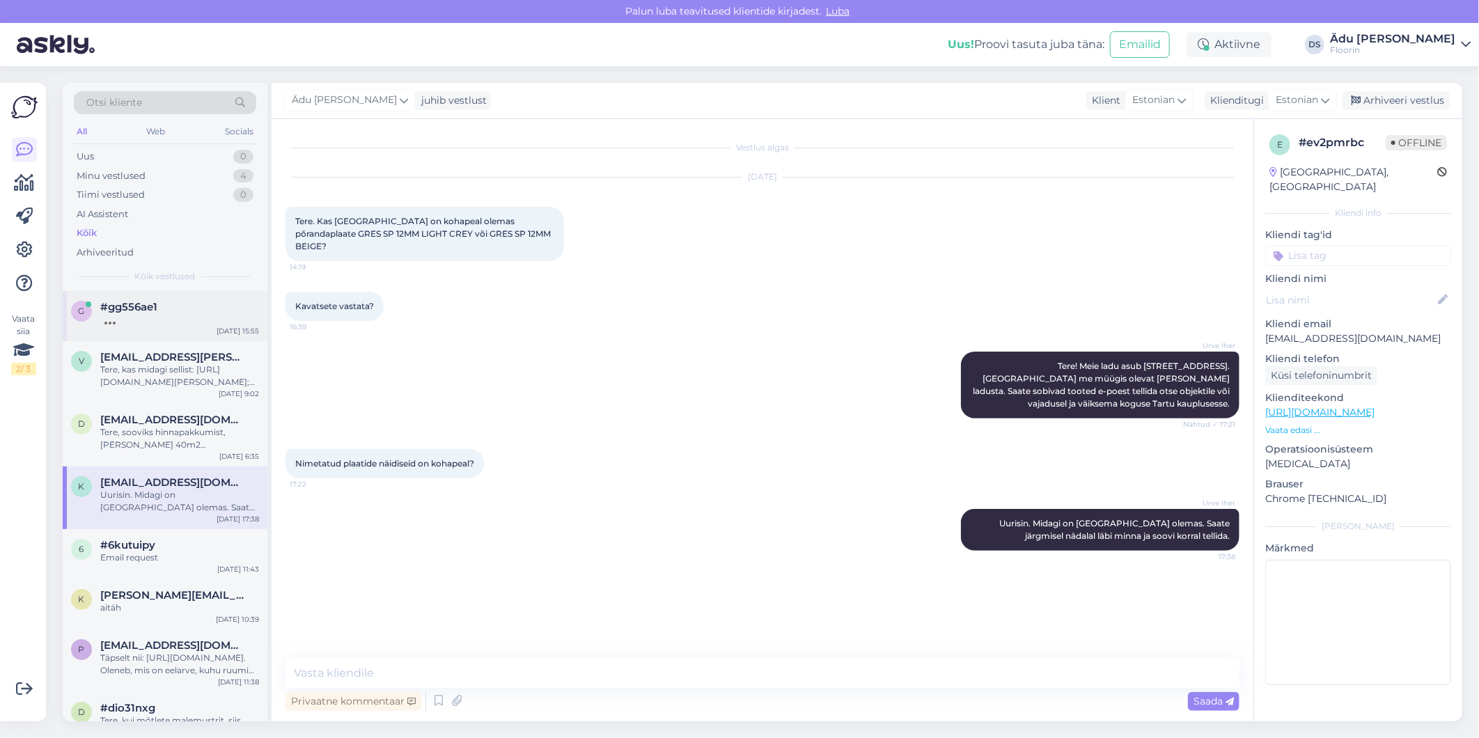
click at [150, 313] on div at bounding box center [179, 319] width 159 height 13
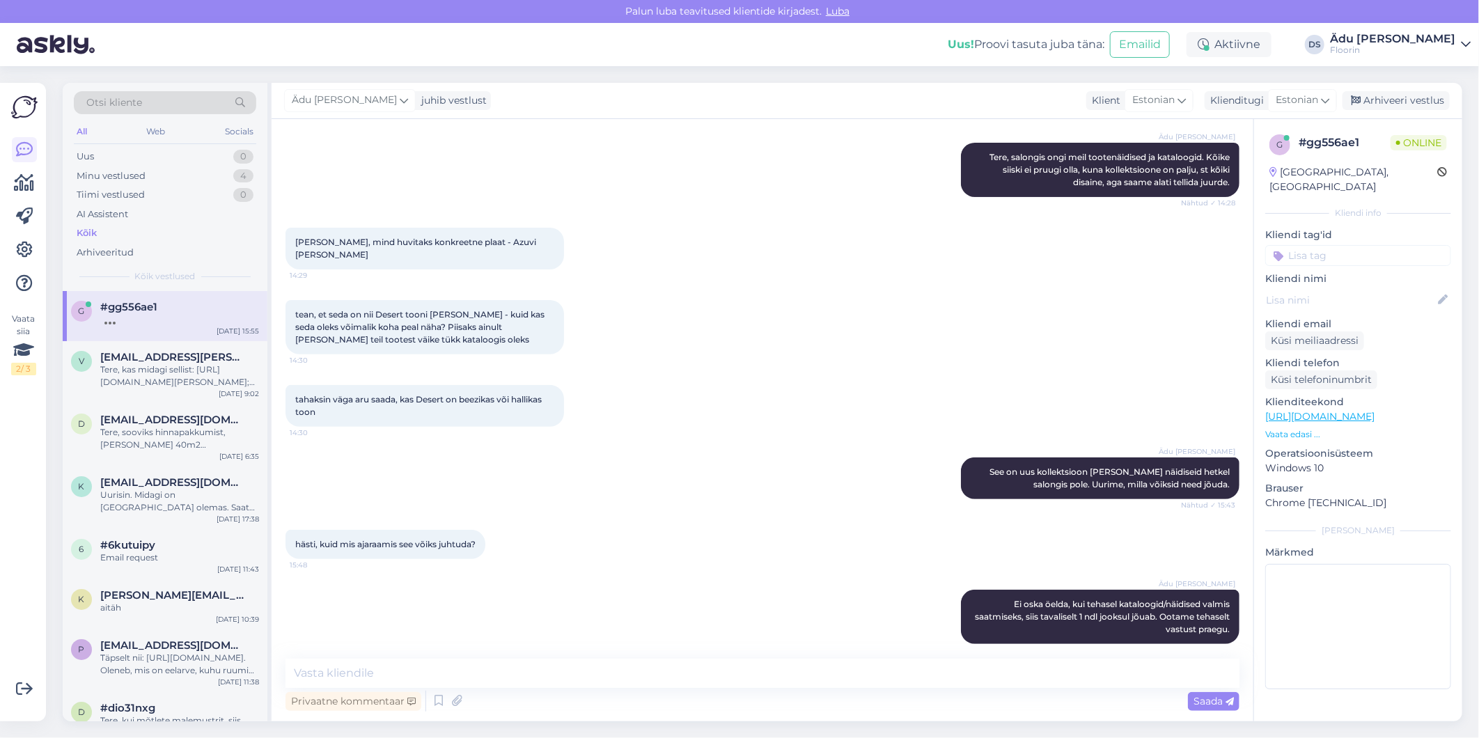
scroll to position [258, 0]
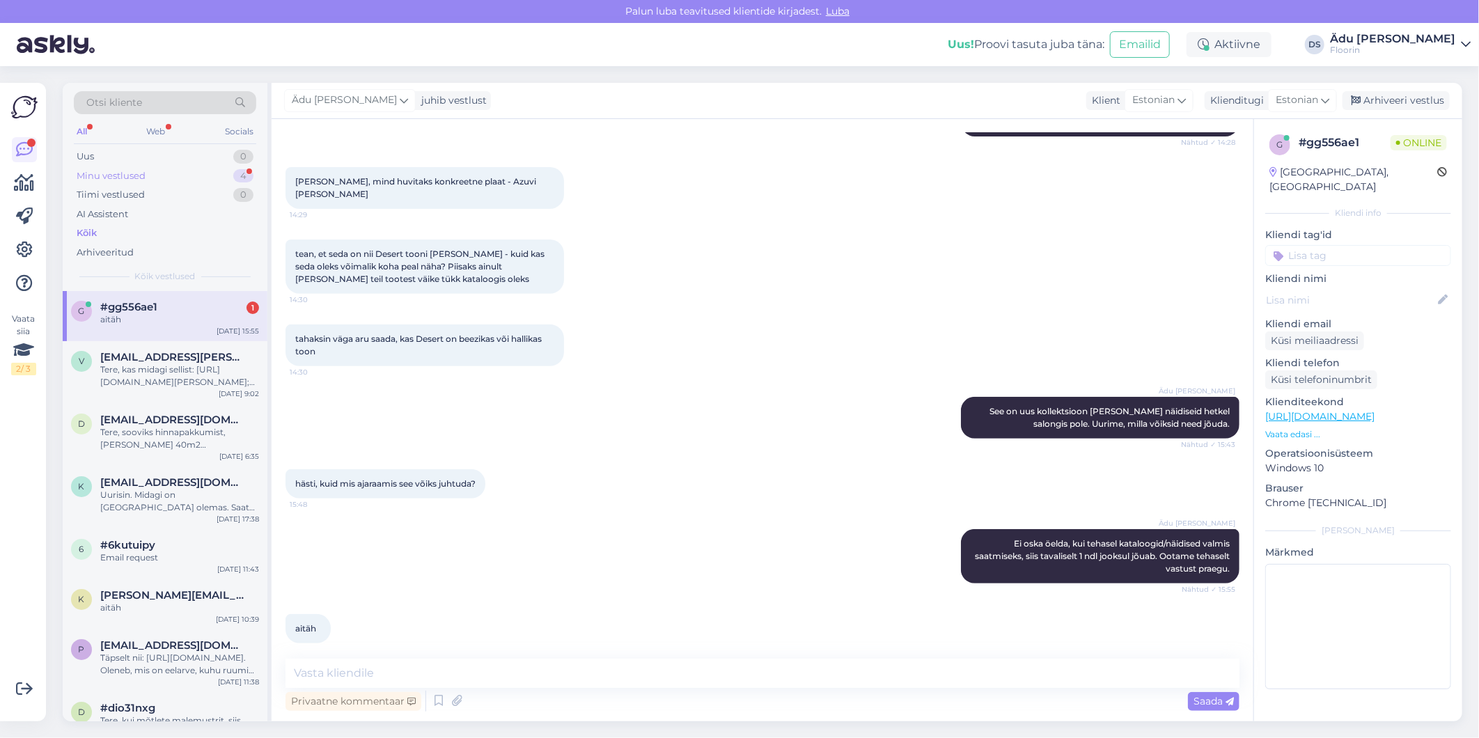
click at [175, 179] on div "Minu vestlused 4" at bounding box center [165, 175] width 182 height 19
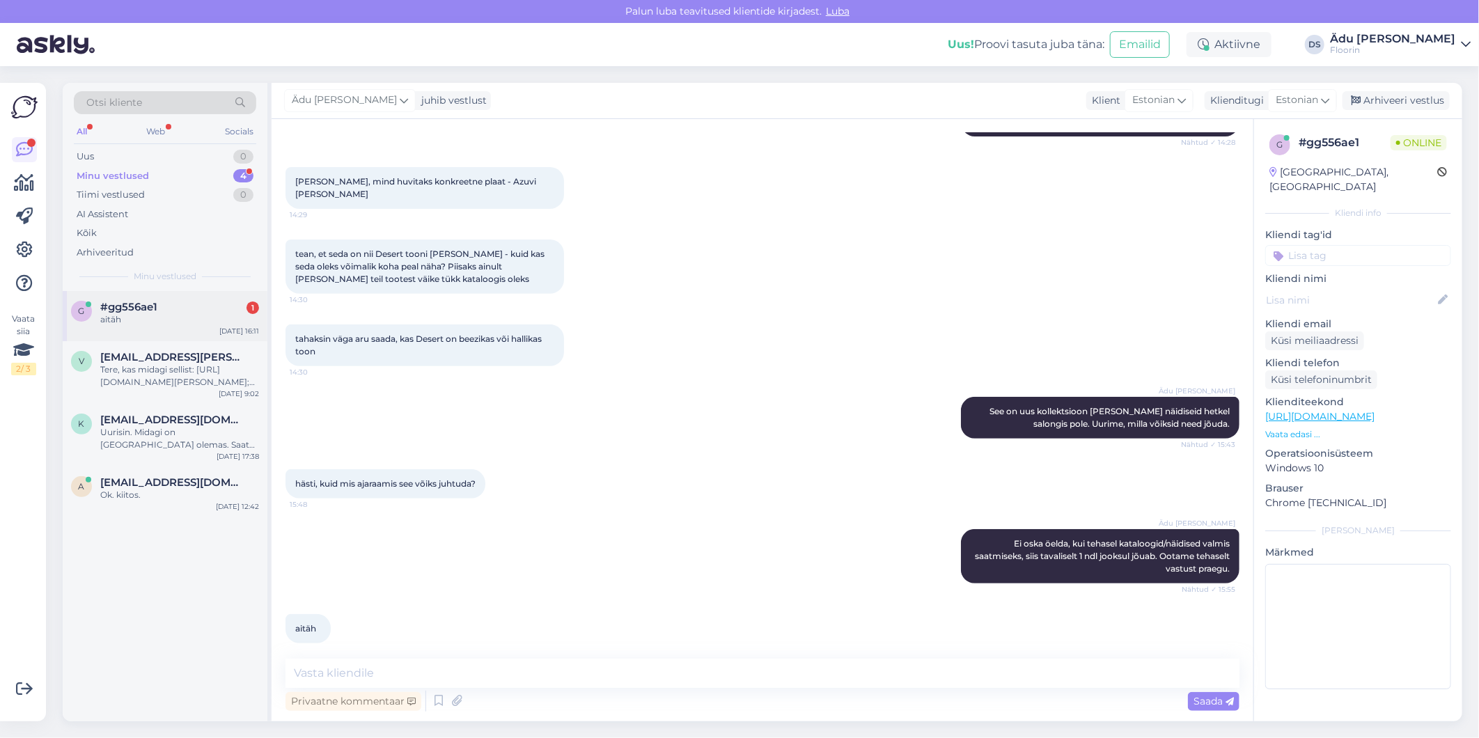
click at [188, 304] on div "#gg556ae1 1" at bounding box center [179, 307] width 159 height 13
